Goal: Find specific page/section: Find specific page/section

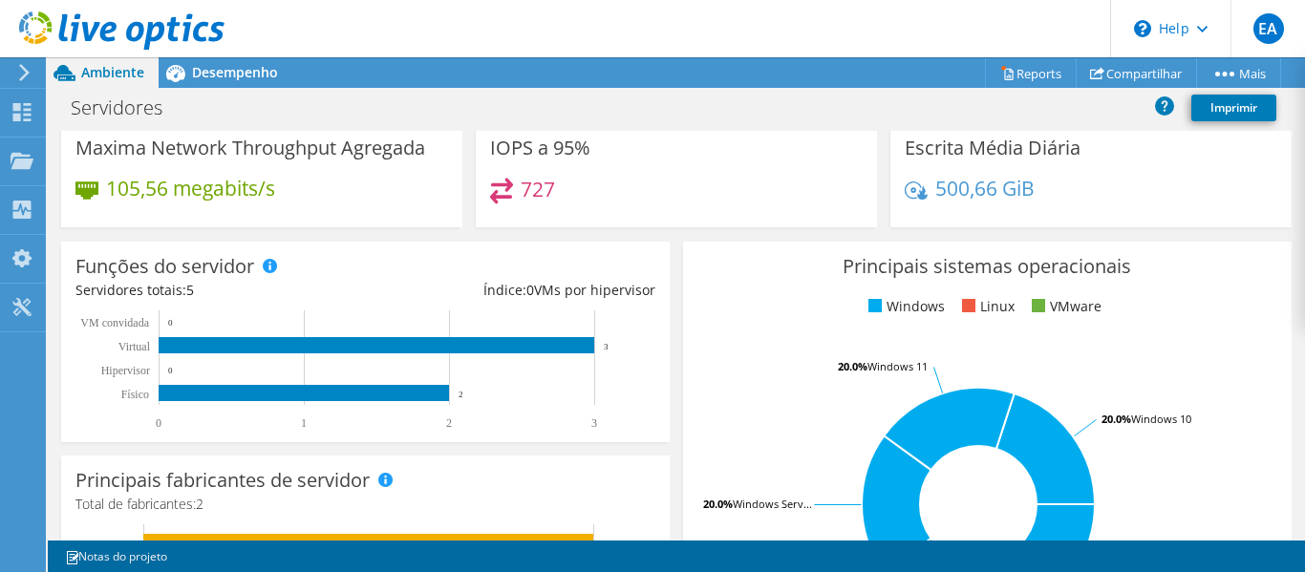
scroll to position [87, 0]
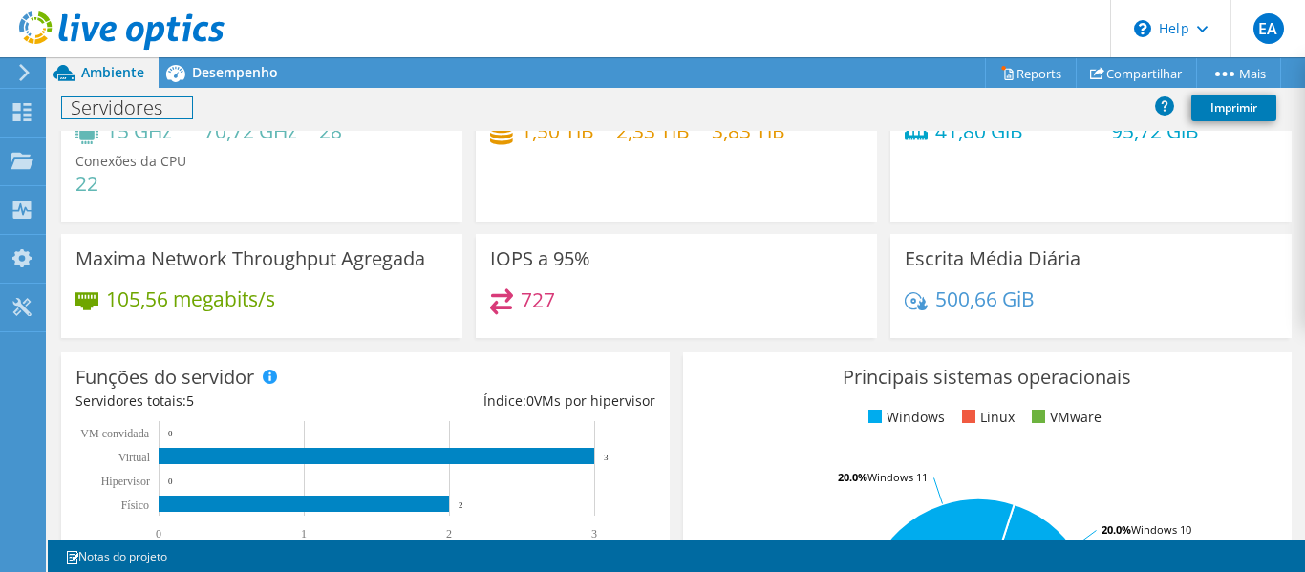
click at [122, 110] on h1 "Servidores" at bounding box center [127, 107] width 130 height 21
click at [745, 24] on header "EA Usuário Final Editora Alterosa [EMAIL_ADDRESS][DOMAIN_NAME] EDITORA ALTEROSA…" at bounding box center [652, 28] width 1305 height 57
